Goal: Transaction & Acquisition: Book appointment/travel/reservation

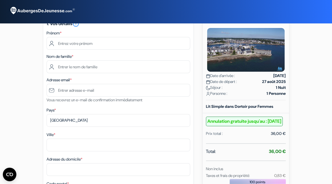
scroll to position [52, 0]
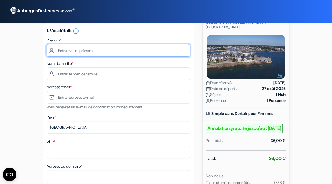
click at [82, 50] on input "text" at bounding box center [119, 50] width 144 height 13
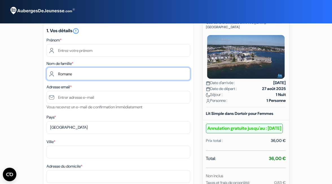
type input "Romane"
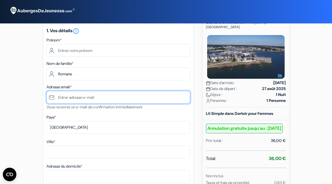
click at [54, 99] on input "text" at bounding box center [119, 97] width 144 height 13
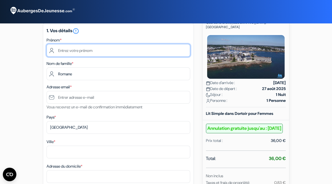
click at [74, 51] on input "text" at bounding box center [119, 50] width 144 height 13
type input "Romane"
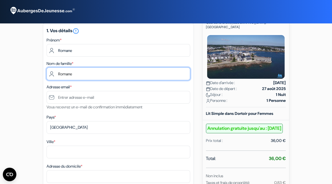
click at [57, 76] on input "Romane" at bounding box center [119, 73] width 144 height 13
drag, startPoint x: 76, startPoint y: 76, endPoint x: 54, endPoint y: 77, distance: 22.6
click at [54, 77] on input "Romane" at bounding box center [119, 73] width 144 height 13
type input "Gorvan"
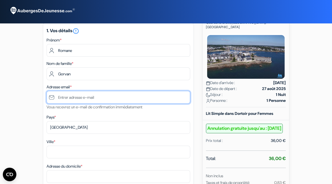
click at [66, 98] on input "text" at bounding box center [119, 97] width 144 height 13
type input "[EMAIL_ADDRESS][DOMAIN_NAME]"
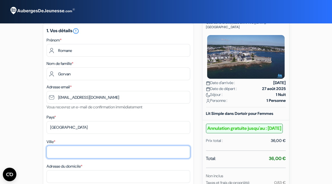
type input "75111"
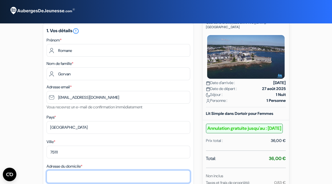
type input "[STREET_ADDRESS]"
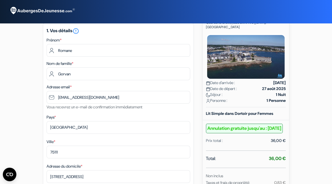
type input "75011"
type input "0647784373"
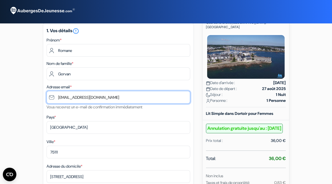
click at [63, 99] on input "[EMAIL_ADDRESS][DOMAIN_NAME]" at bounding box center [119, 97] width 144 height 13
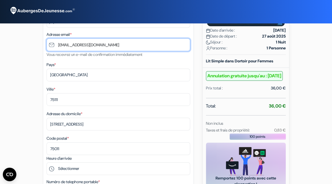
scroll to position [106, 0]
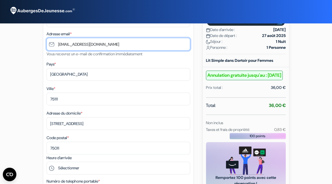
type input "[EMAIL_ADDRESS][DOMAIN_NAME]"
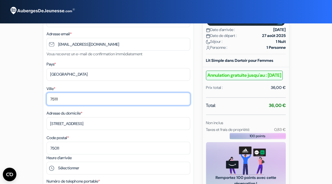
drag, startPoint x: 64, startPoint y: 99, endPoint x: 50, endPoint y: 102, distance: 14.3
click at [50, 102] on input "75111" at bounding box center [119, 99] width 144 height 13
type input "O"
type input "[GEOGRAPHIC_DATA]"
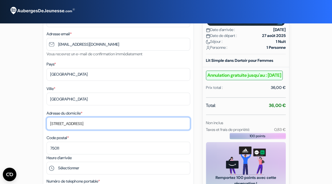
click at [52, 125] on input "[STREET_ADDRESS]" at bounding box center [119, 123] width 144 height 13
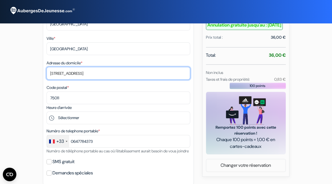
scroll to position [159, 0]
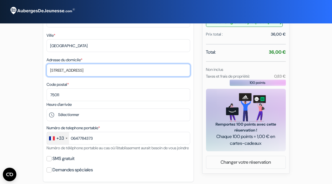
type input "[STREET_ADDRESS]"
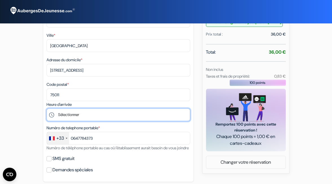
click at [77, 116] on select "Sélectionner 17:00 18:00 19:00 20:00" at bounding box center [119, 114] width 144 height 13
select select "20"
click at [47, 109] on select "Sélectionner 17:00 18:00 19:00 20:00" at bounding box center [119, 114] width 144 height 13
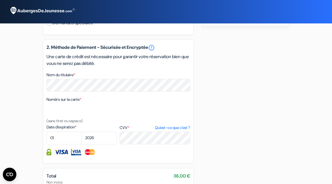
scroll to position [314, 0]
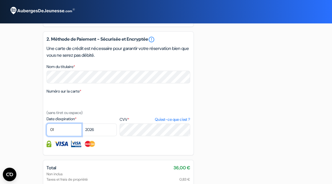
click at [60, 136] on select "01 02 03 04 05 06 07 08 09 10 11 12" at bounding box center [64, 129] width 35 height 13
select select "04"
click at [47, 132] on select "01 02 03 04 05 06 07 08 09 10 11 12" at bounding box center [64, 129] width 35 height 13
click at [94, 136] on select "2025 2026 2027 2028 2029 2030 2031 2032 2033 2034 2035 2036 2037 2038 2039 2040…" at bounding box center [99, 129] width 35 height 13
select select "2028"
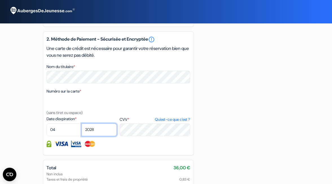
click at [82, 132] on select "2025 2026 2027 2028 2029 2030 2031 2032 2033 2034 2035 2036 2037 2038 2039 2040…" at bounding box center [99, 129] width 35 height 13
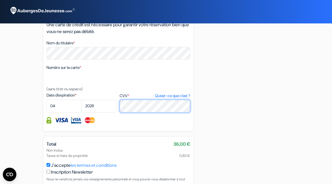
scroll to position [380, 0]
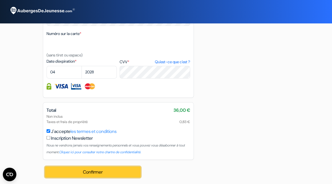
click at [95, 171] on button "Confirmer Loading..." at bounding box center [93, 171] width 96 height 11
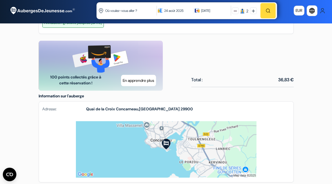
scroll to position [262, 0]
click at [146, 126] on img at bounding box center [166, 149] width 181 height 56
